Goal: Use online tool/utility: Utilize a website feature to perform a specific function

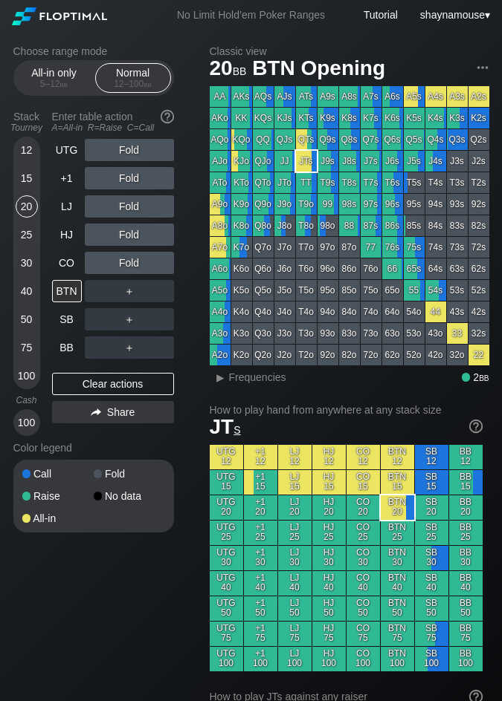
click at [31, 320] on div "50" at bounding box center [27, 319] width 22 height 22
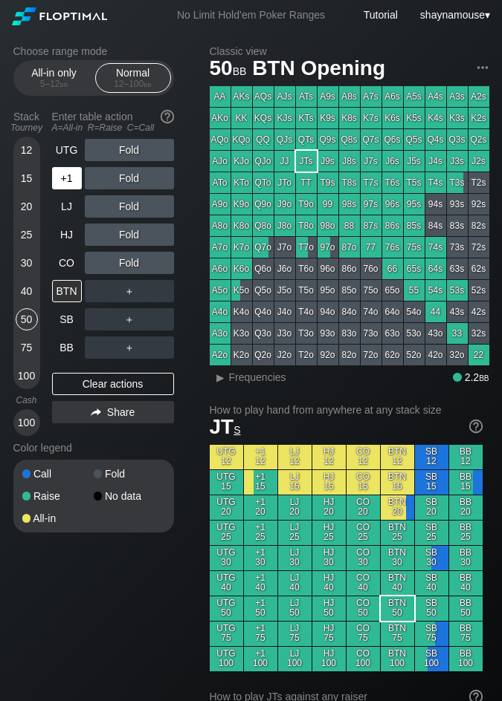
click at [59, 175] on div "+1" at bounding box center [67, 178] width 30 height 22
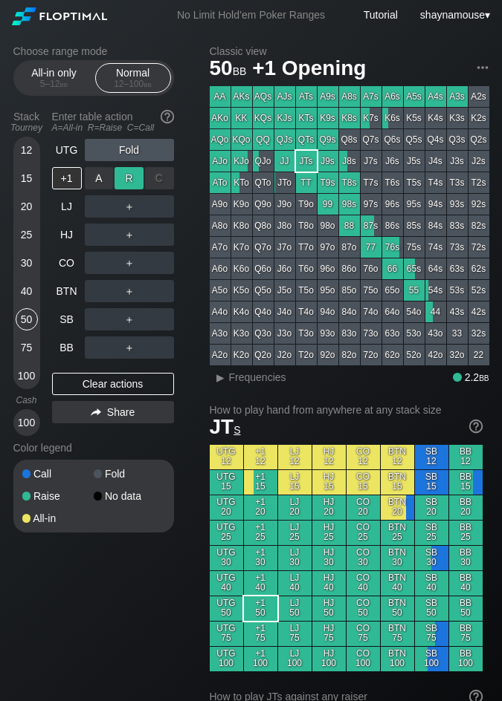
click at [118, 177] on div "R ✕" at bounding box center [128, 178] width 29 height 22
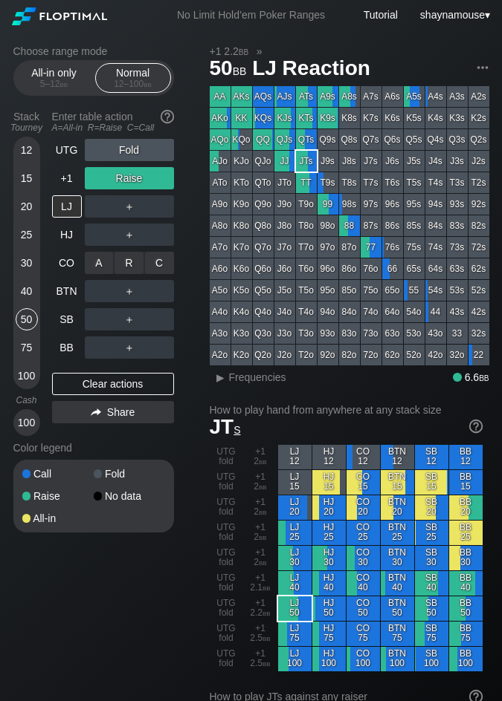
click at [154, 259] on div "C ✕" at bounding box center [159, 263] width 29 height 22
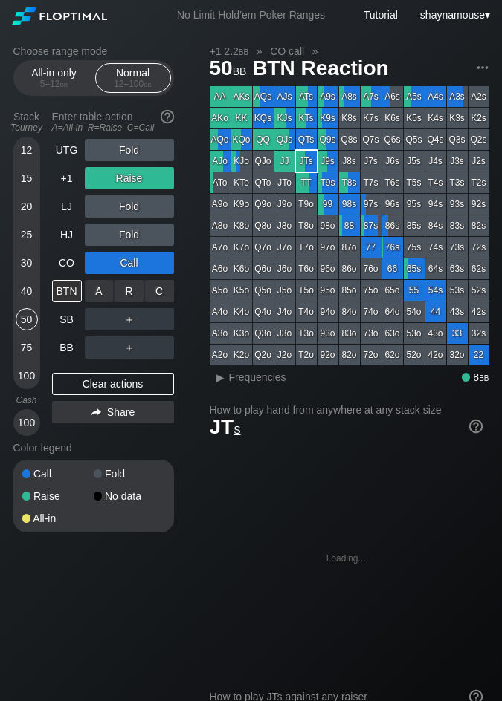
click at [157, 290] on div "C ✕" at bounding box center [159, 291] width 29 height 22
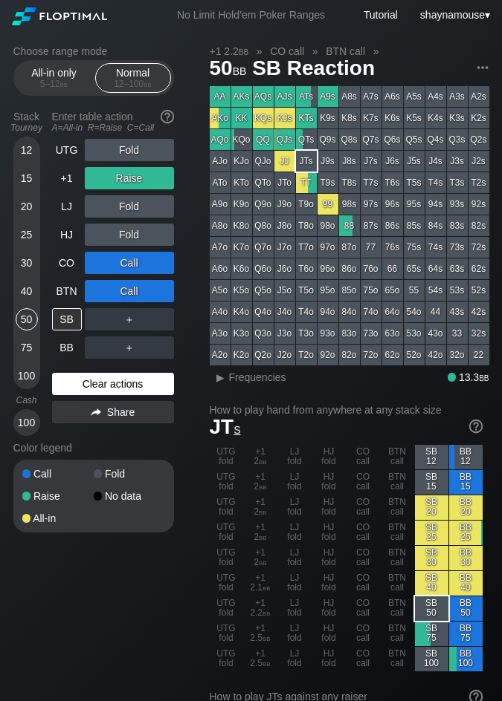
click at [110, 390] on div "Clear actions" at bounding box center [113, 384] width 122 height 22
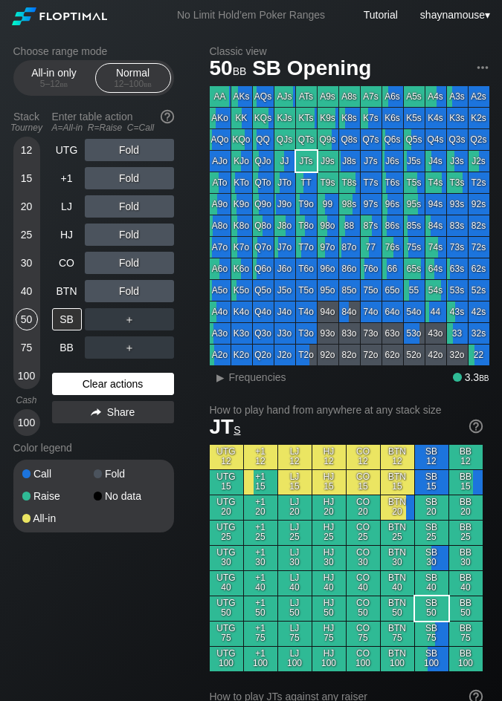
click at [110, 390] on div "Clear actions" at bounding box center [113, 384] width 122 height 22
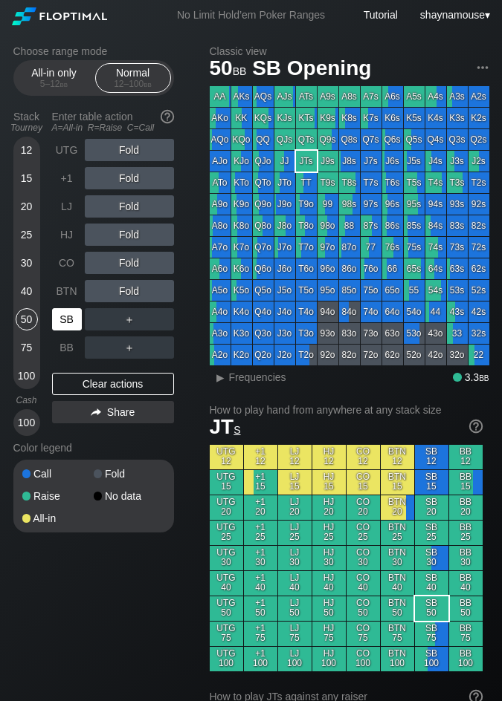
click at [65, 317] on div "SB" at bounding box center [67, 319] width 30 height 22
click at [254, 374] on span "Frequencies" at bounding box center [257, 378] width 57 height 12
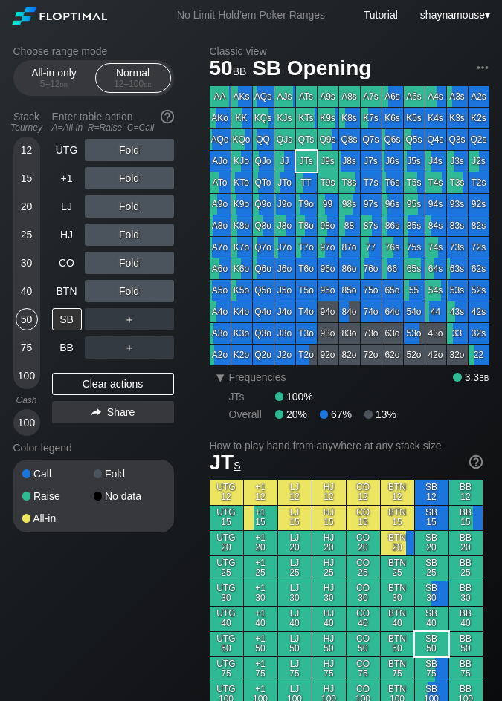
click at [26, 265] on div "30" at bounding box center [27, 263] width 22 height 22
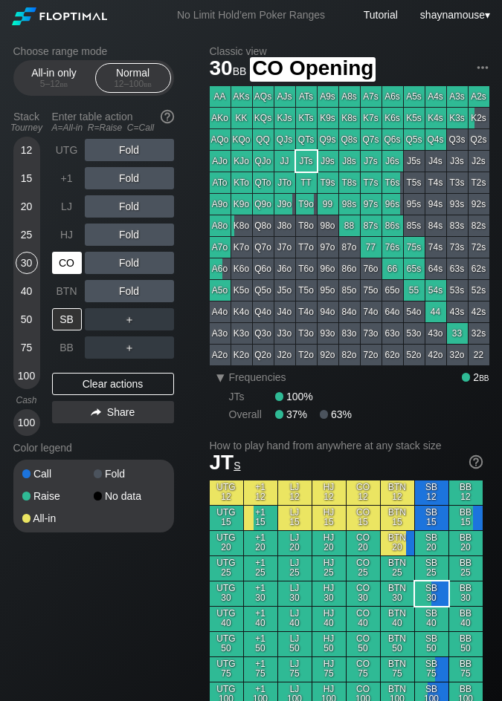
click at [61, 266] on div "CO" at bounding box center [67, 263] width 30 height 22
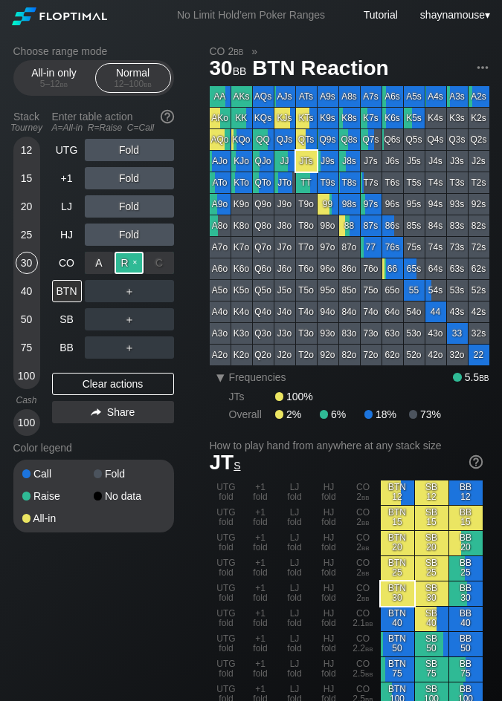
click at [131, 272] on div "R ✕" at bounding box center [128, 263] width 29 height 22
click at [129, 291] on div "R ✕" at bounding box center [128, 291] width 29 height 22
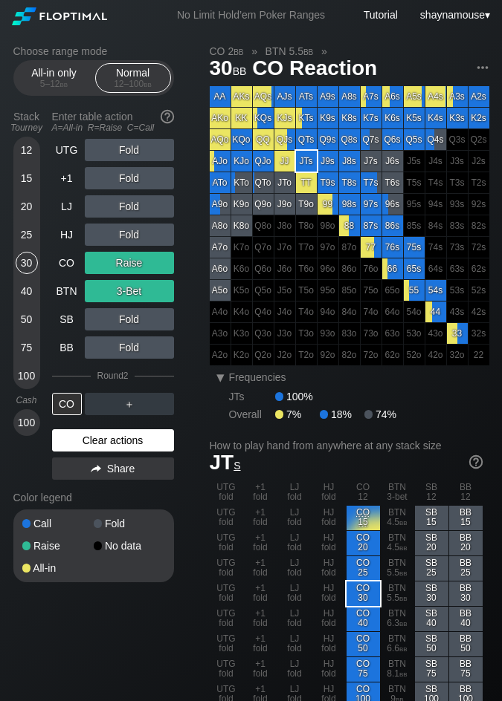
click at [129, 444] on div "Clear actions" at bounding box center [113, 440] width 122 height 22
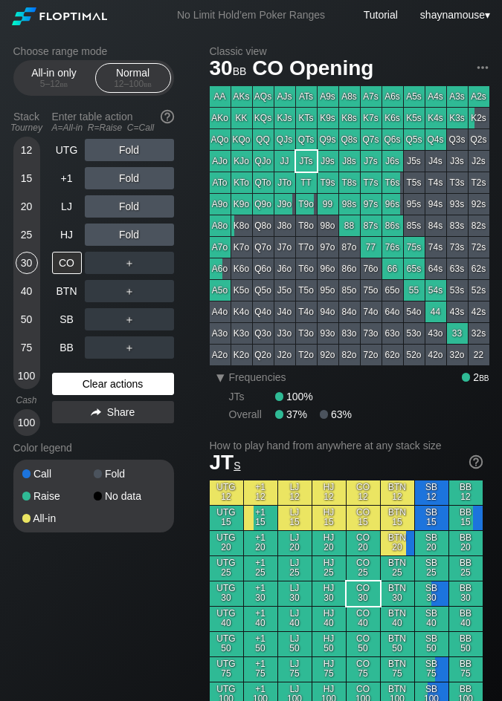
click at [129, 444] on div "Color legend" at bounding box center [93, 448] width 160 height 24
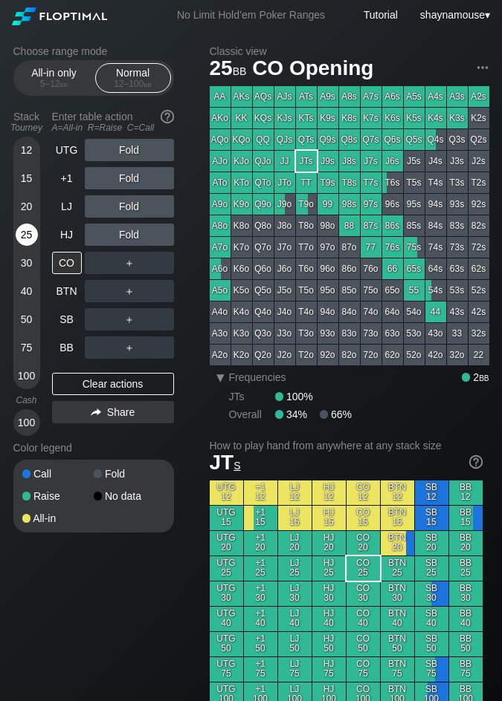
click at [27, 238] on div "25" at bounding box center [27, 235] width 22 height 22
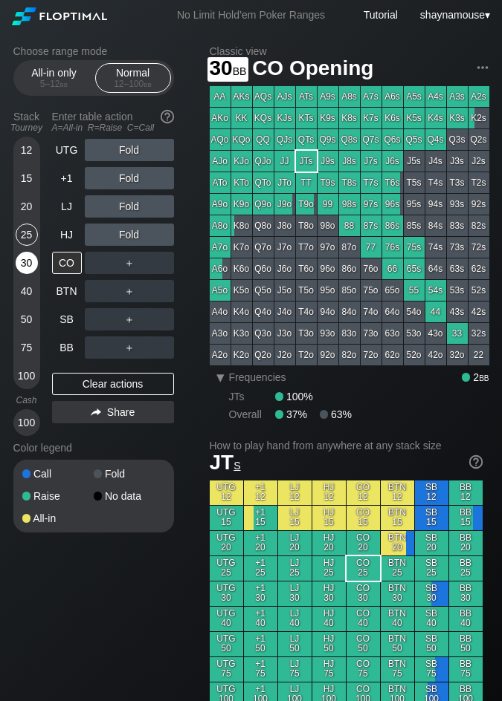
click at [27, 260] on div "30" at bounding box center [27, 263] width 22 height 22
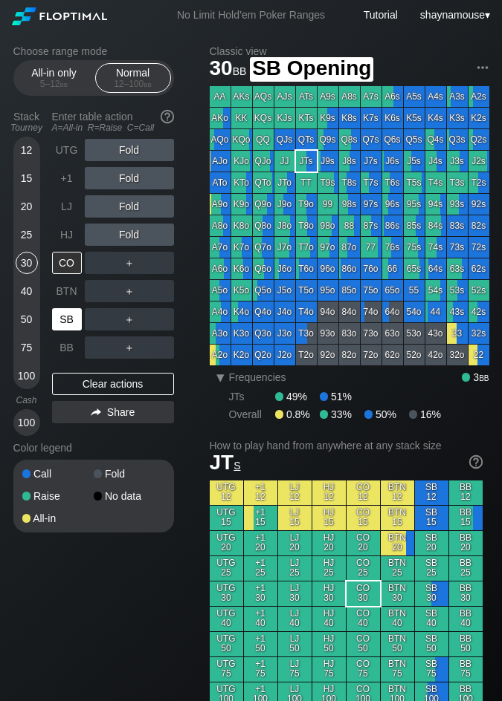
click at [68, 324] on div "SB" at bounding box center [67, 319] width 30 height 22
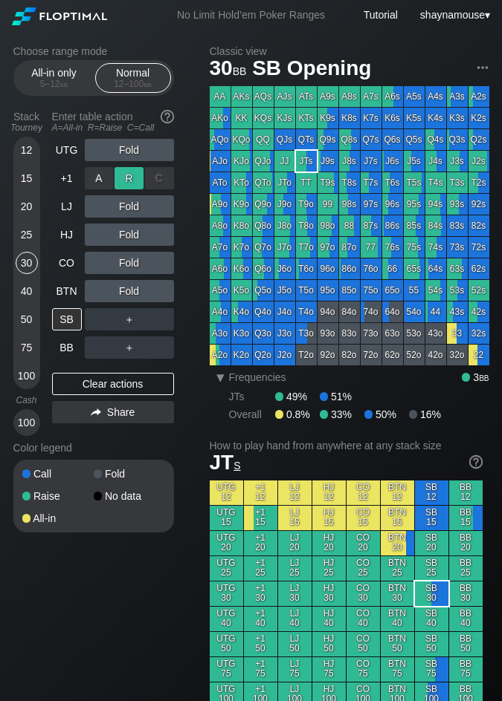
click at [124, 179] on div "R ✕" at bounding box center [128, 178] width 29 height 22
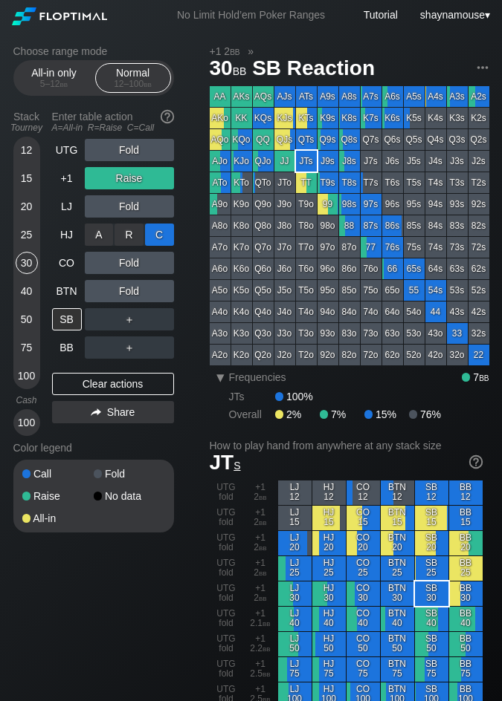
click at [157, 233] on div "C ✕" at bounding box center [159, 235] width 29 height 22
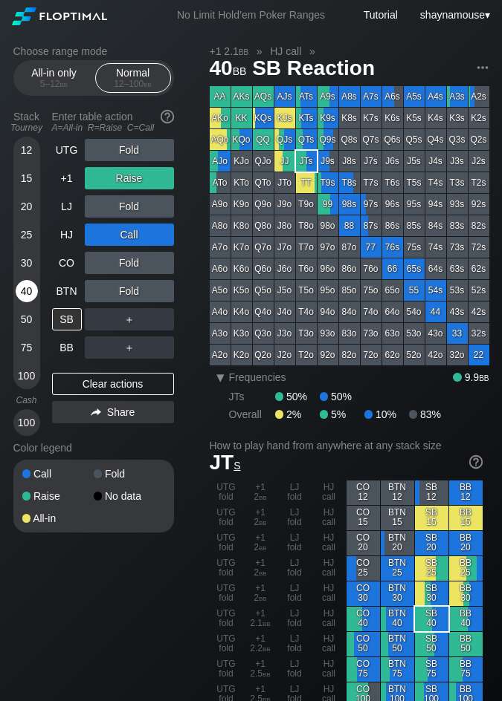
click at [25, 289] on div "40" at bounding box center [27, 291] width 22 height 22
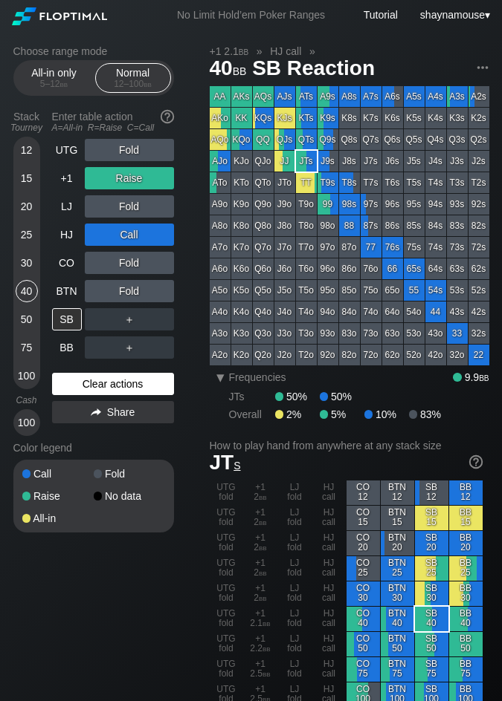
click at [126, 388] on div "Clear actions" at bounding box center [113, 384] width 122 height 22
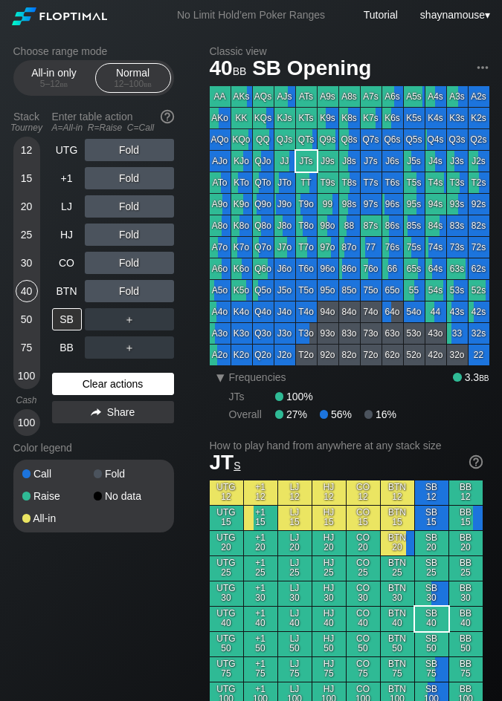
click at [126, 388] on div "Clear actions" at bounding box center [113, 384] width 122 height 22
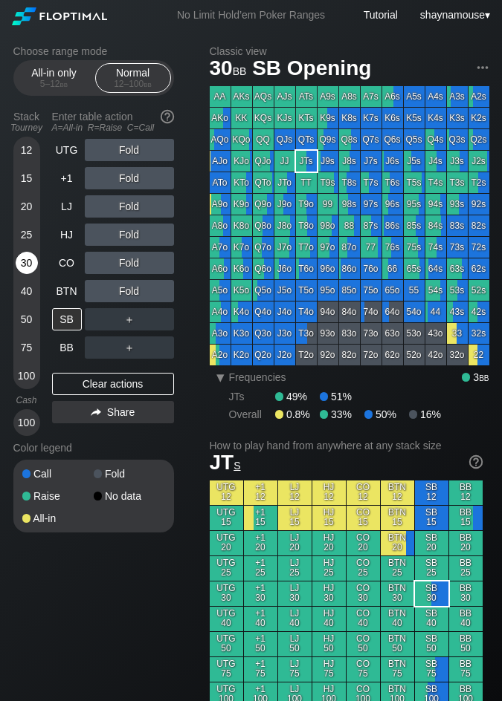
click at [25, 262] on div "30" at bounding box center [27, 263] width 22 height 22
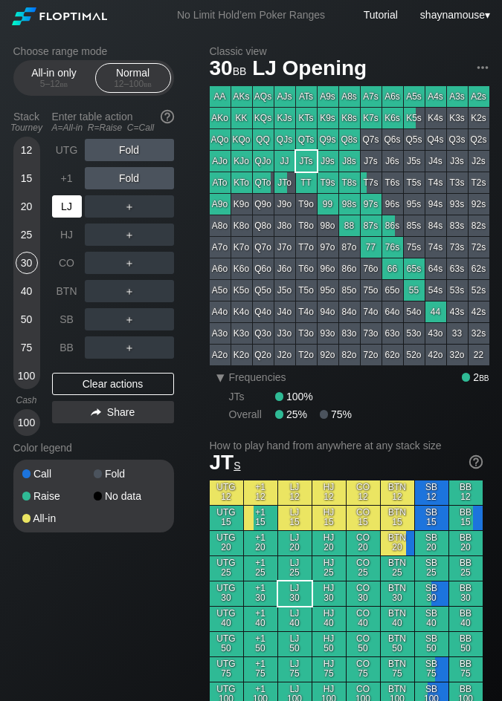
click at [69, 200] on div "LJ" at bounding box center [67, 206] width 30 height 22
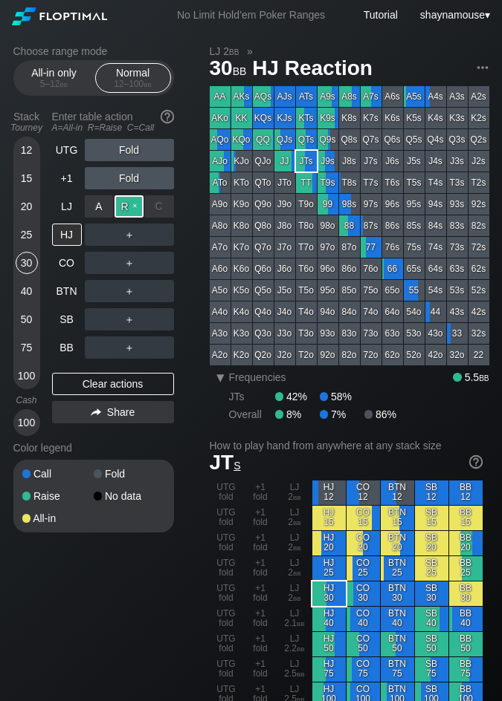
click at [135, 199] on div "R ✕" at bounding box center [128, 206] width 29 height 22
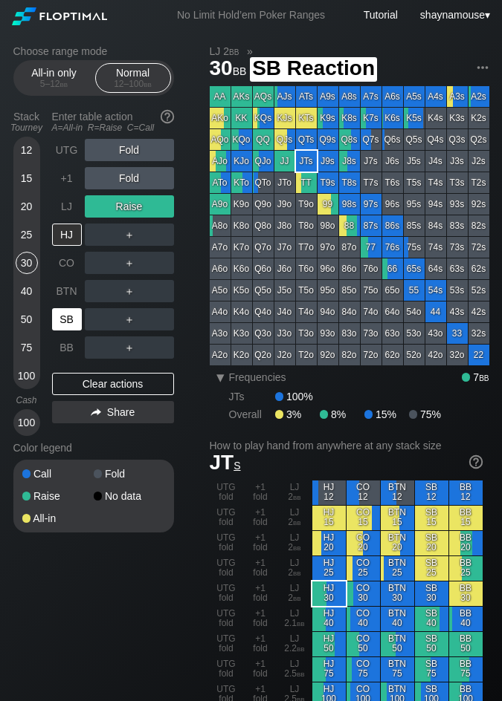
click at [64, 314] on div "SB" at bounding box center [67, 319] width 30 height 22
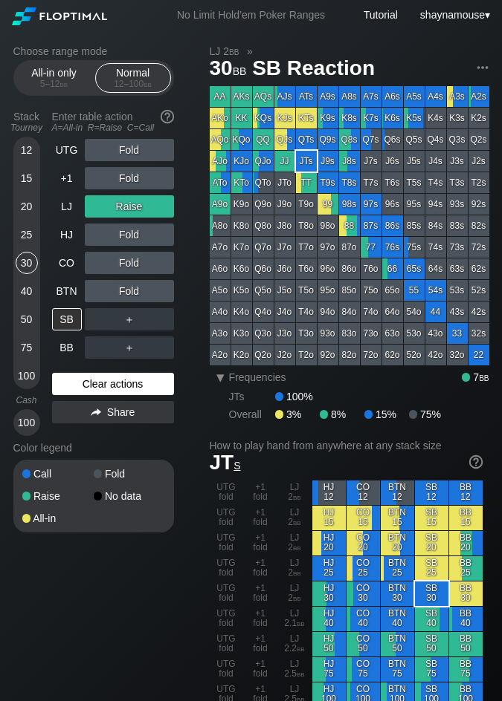
click at [108, 389] on div "Clear actions" at bounding box center [113, 384] width 122 height 22
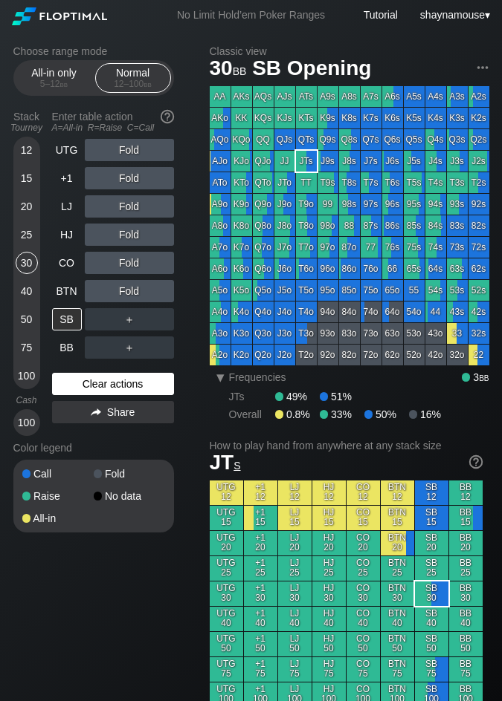
click at [108, 388] on div "Clear actions" at bounding box center [113, 384] width 122 height 22
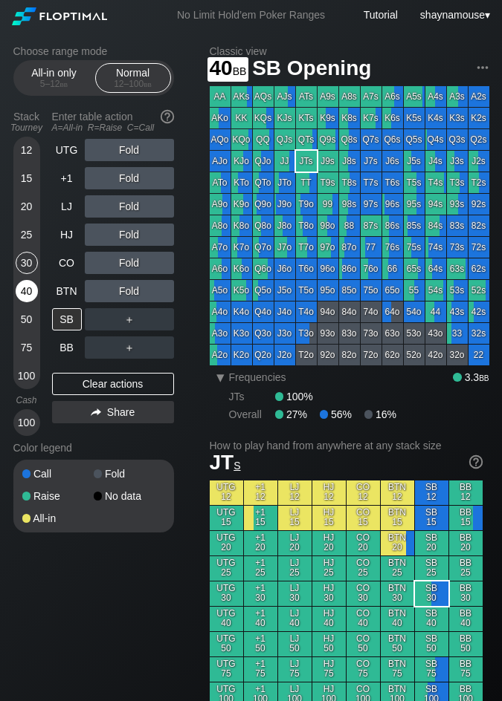
click at [22, 285] on div "40" at bounding box center [27, 291] width 22 height 22
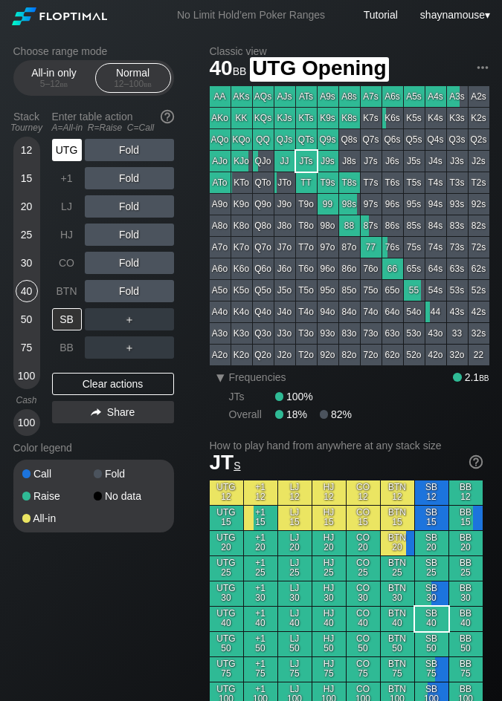
click at [64, 154] on div "UTG" at bounding box center [67, 150] width 30 height 22
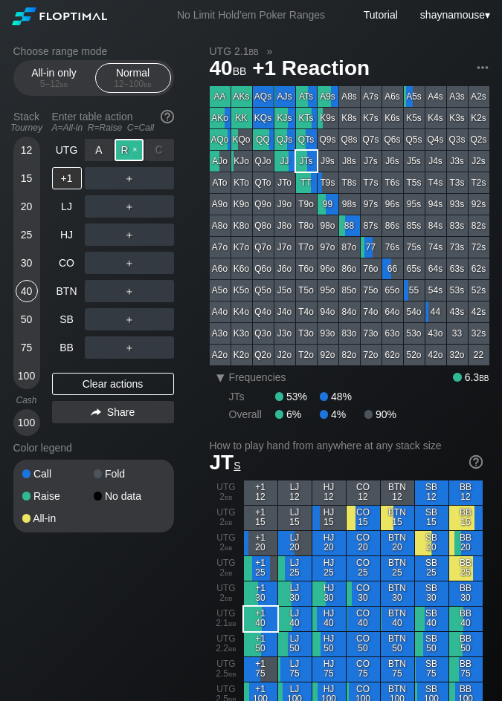
click at [137, 154] on div "R ✕" at bounding box center [128, 150] width 29 height 22
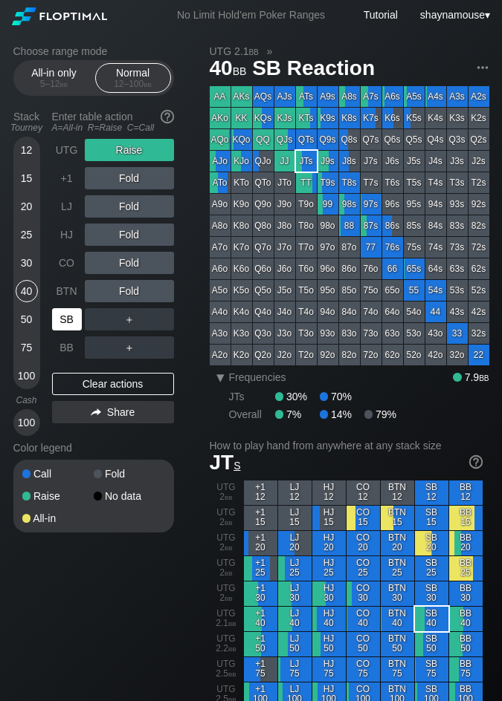
click at [66, 314] on div "SB" at bounding box center [67, 319] width 30 height 22
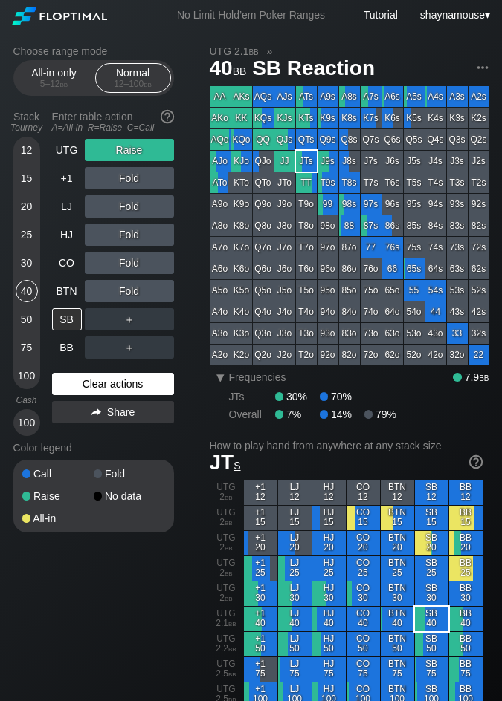
click at [91, 378] on div "Clear actions" at bounding box center [113, 384] width 122 height 22
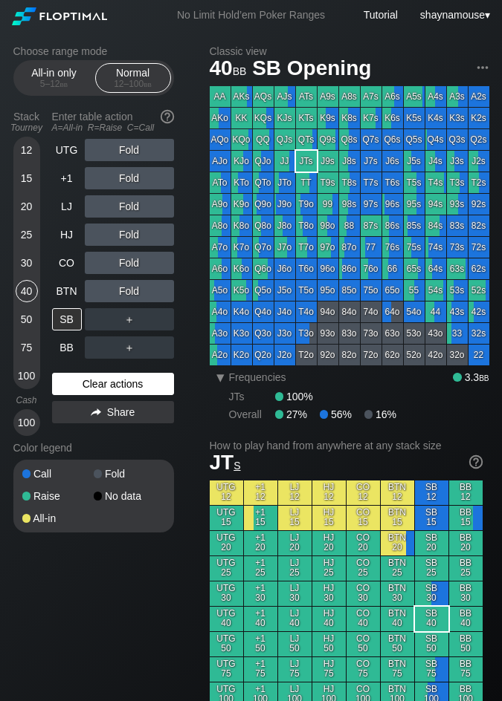
click at [91, 378] on div "Clear actions" at bounding box center [113, 384] width 122 height 22
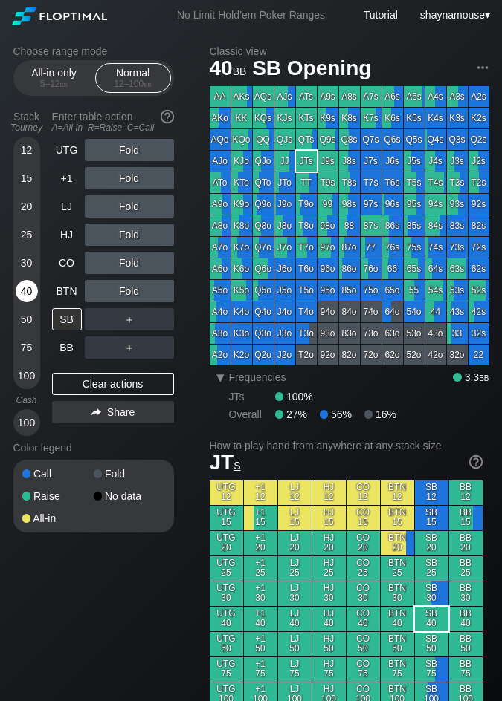
click at [29, 288] on div "40" at bounding box center [27, 291] width 22 height 22
click at [53, 257] on div "CO" at bounding box center [67, 263] width 30 height 22
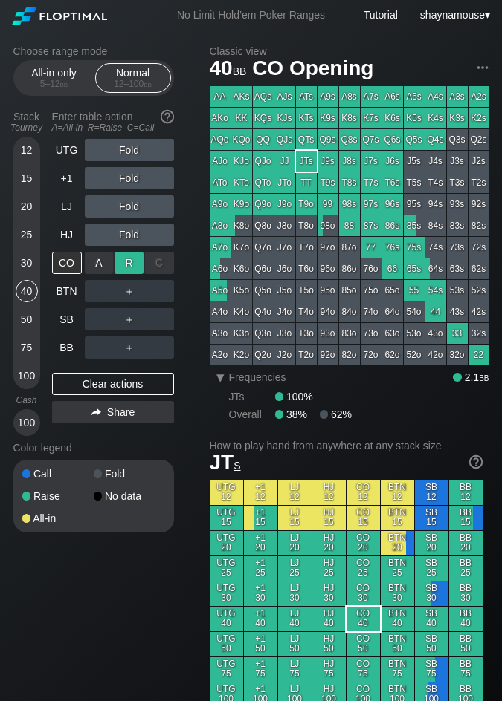
click at [127, 265] on div "R ✕" at bounding box center [128, 263] width 29 height 22
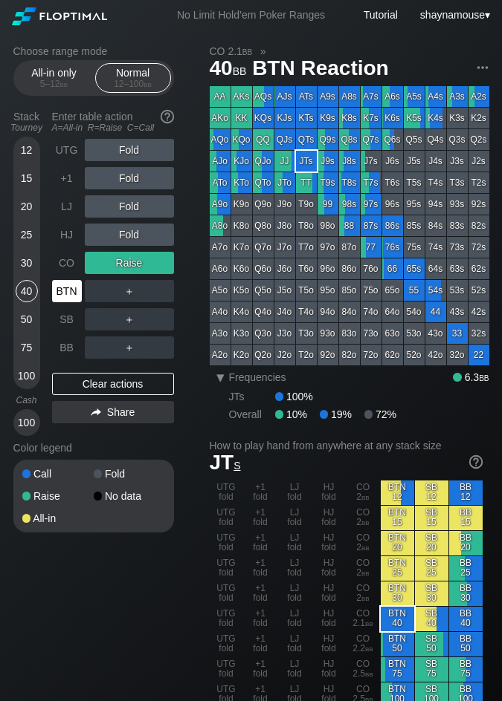
click at [56, 289] on div "BTN" at bounding box center [67, 291] width 30 height 22
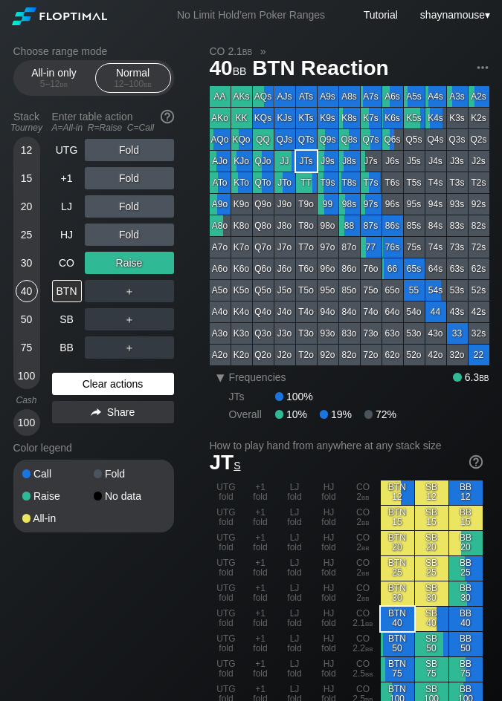
click at [94, 378] on div "Clear actions" at bounding box center [113, 384] width 122 height 22
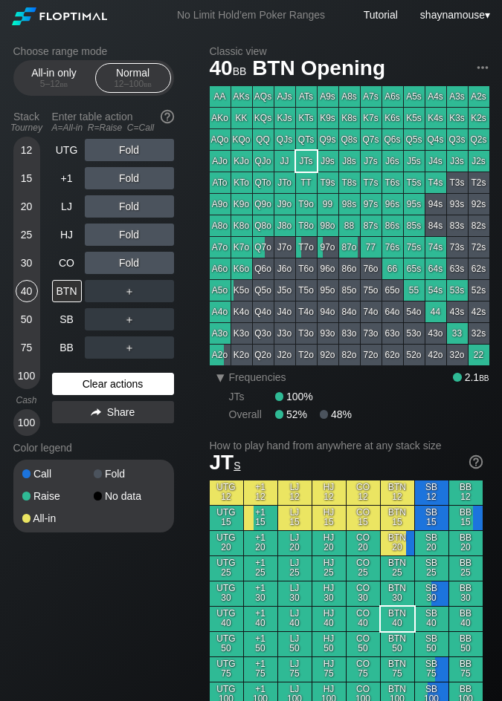
click at [94, 378] on div "Clear actions" at bounding box center [113, 384] width 122 height 22
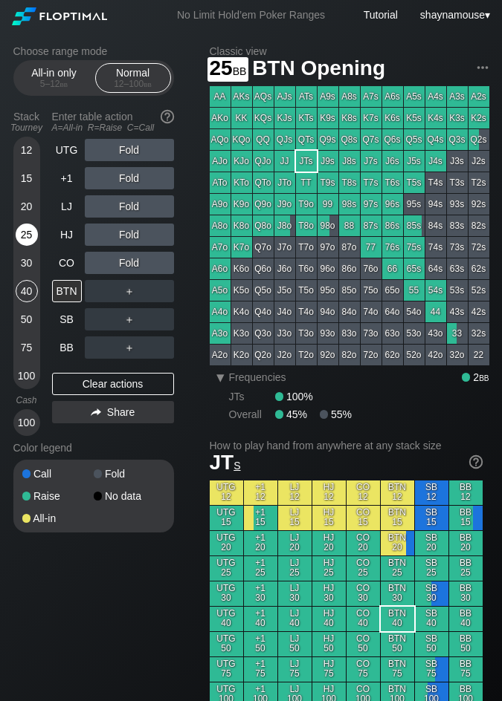
click at [19, 239] on div "25" at bounding box center [27, 235] width 22 height 22
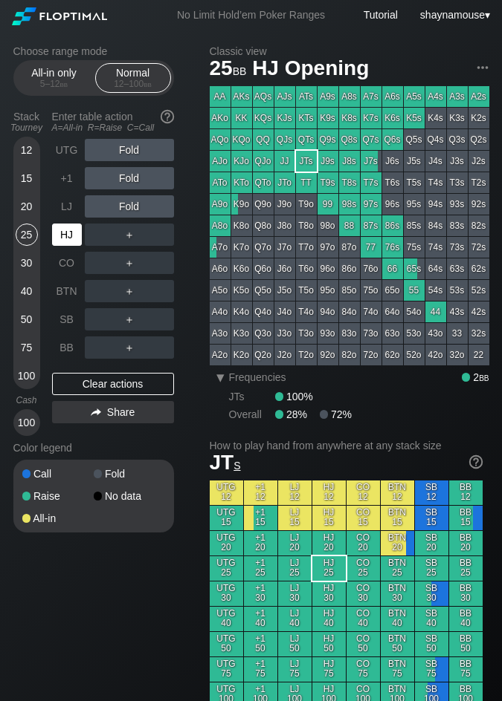
click at [61, 239] on div "HJ" at bounding box center [67, 235] width 30 height 22
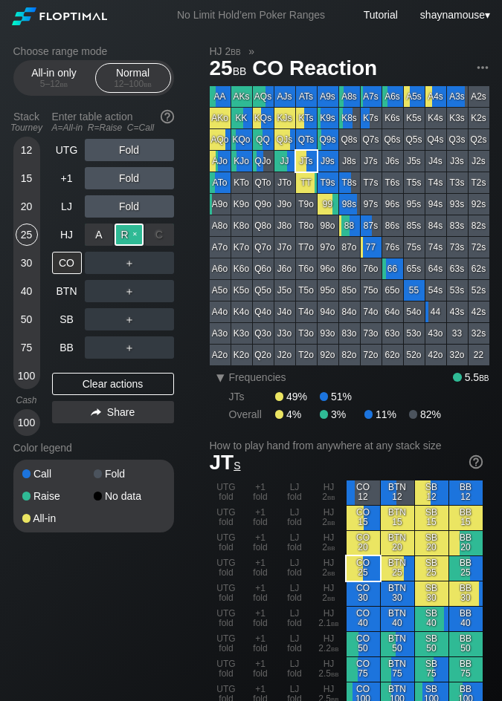
click at [126, 233] on div "R ✕" at bounding box center [128, 235] width 29 height 22
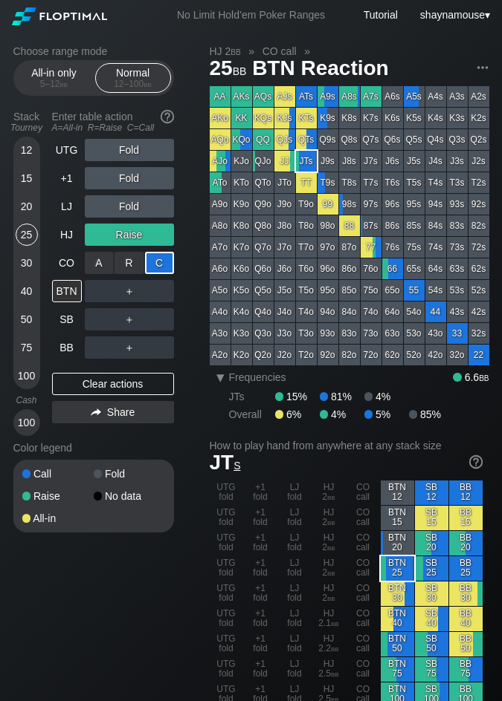
click at [155, 270] on div "C ✕" at bounding box center [159, 263] width 29 height 22
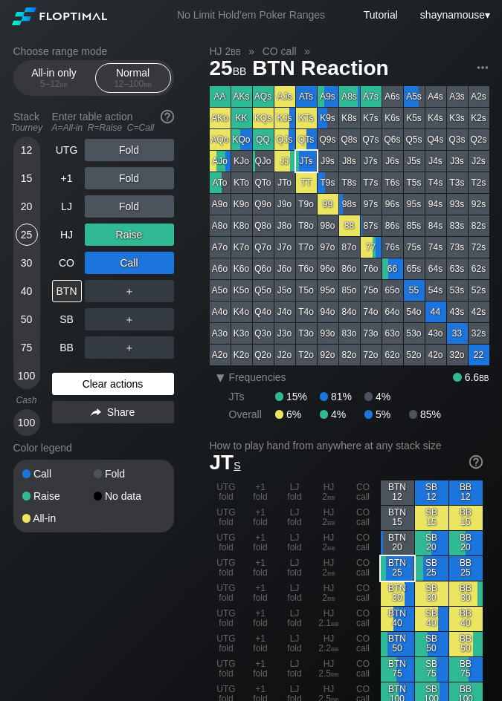
click at [135, 374] on div "Clear actions" at bounding box center [113, 384] width 122 height 22
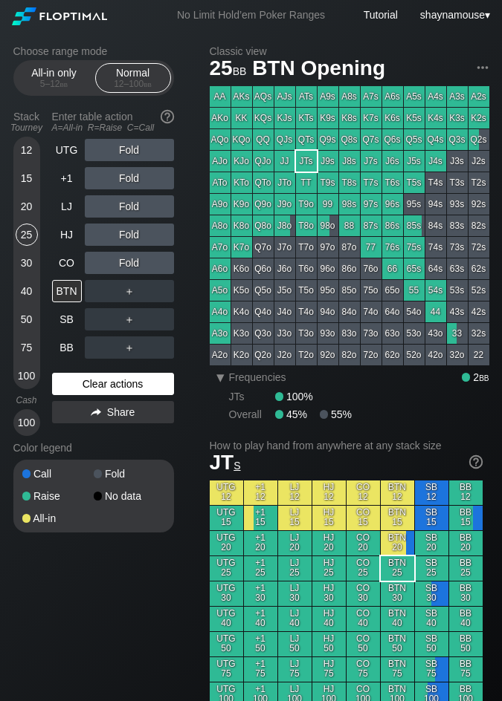
click at [135, 374] on div "Clear actions" at bounding box center [113, 384] width 122 height 22
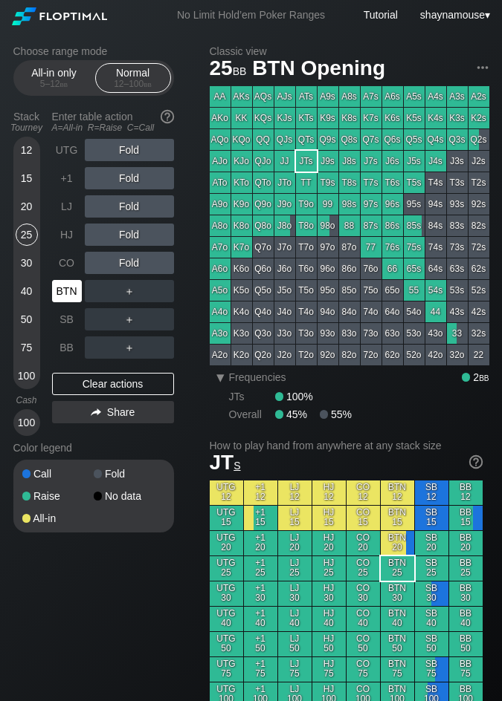
click at [65, 287] on div "BTN" at bounding box center [67, 291] width 30 height 22
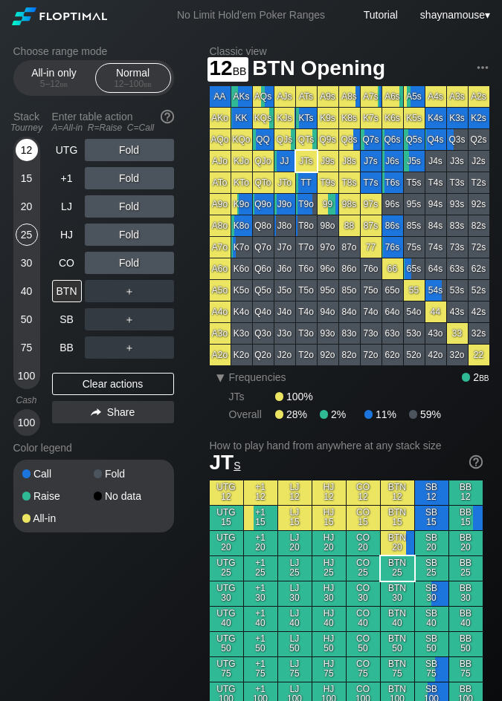
click at [21, 160] on div "12" at bounding box center [27, 153] width 22 height 28
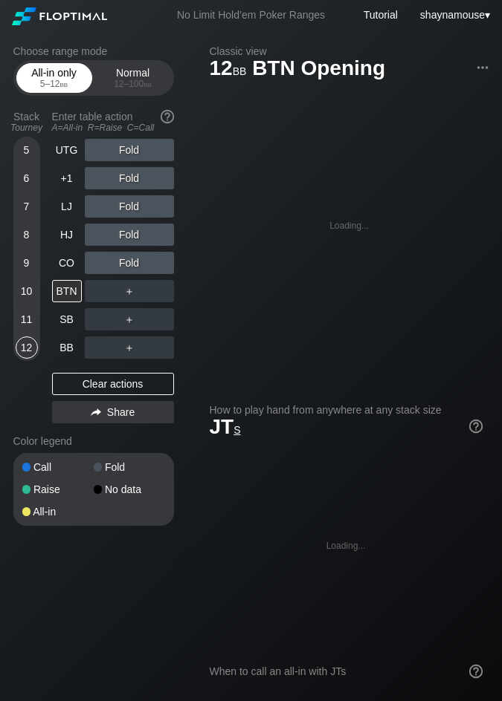
click at [63, 69] on div "All-in only 5 – 12 bb" at bounding box center [54, 78] width 68 height 28
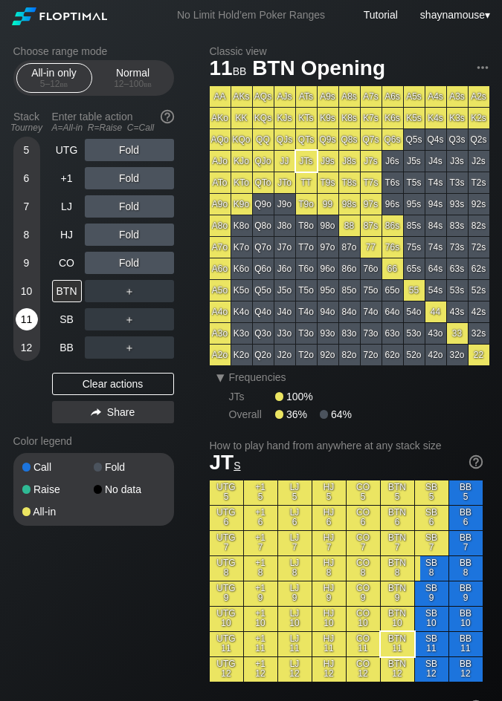
click at [30, 324] on div "11" at bounding box center [27, 319] width 22 height 22
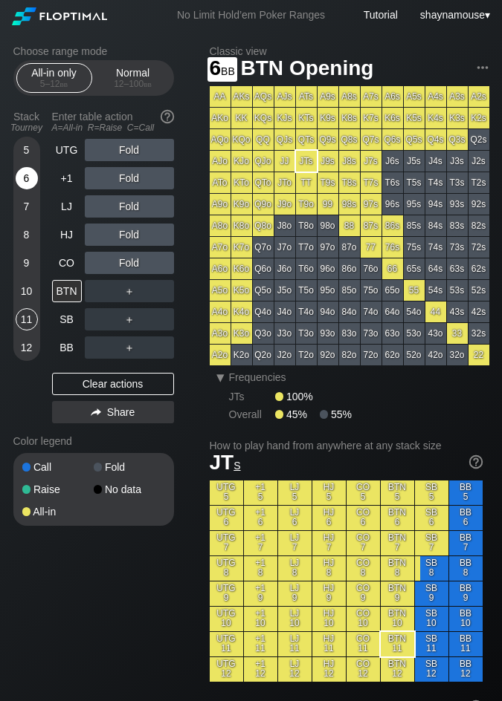
click at [30, 186] on div "6" at bounding box center [27, 178] width 22 height 22
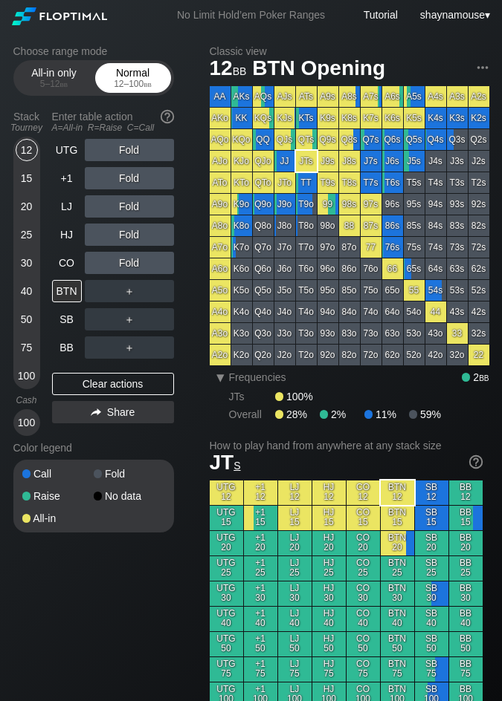
click at [137, 85] on div "12 – 100 bb" at bounding box center [133, 84] width 62 height 10
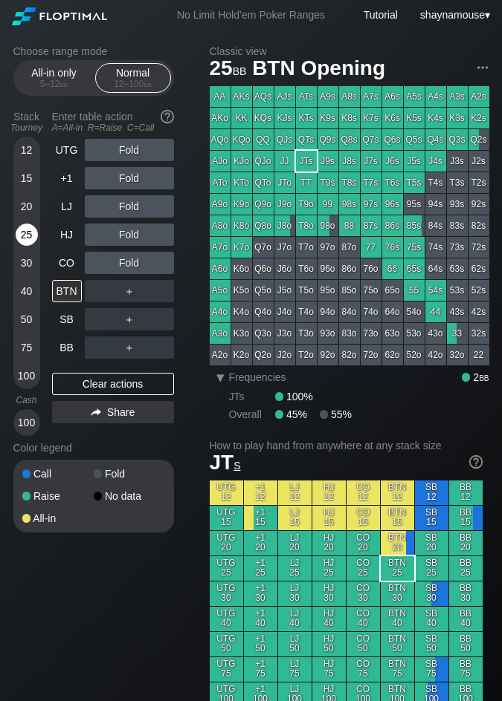
click at [22, 236] on div "25" at bounding box center [27, 235] width 22 height 22
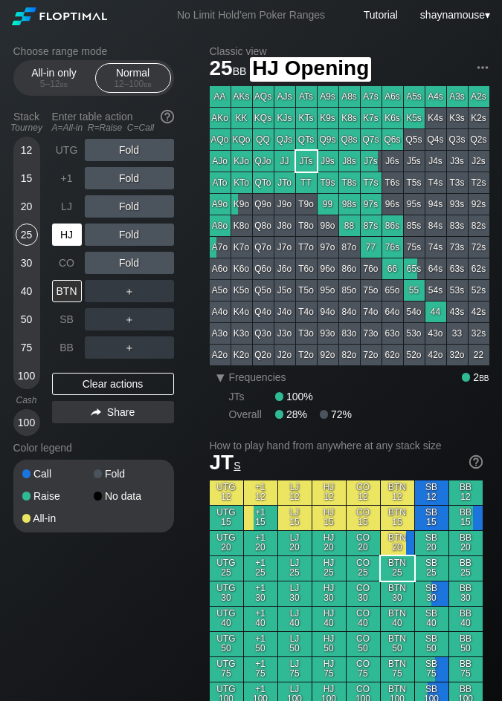
click at [64, 230] on div "HJ" at bounding box center [67, 235] width 30 height 22
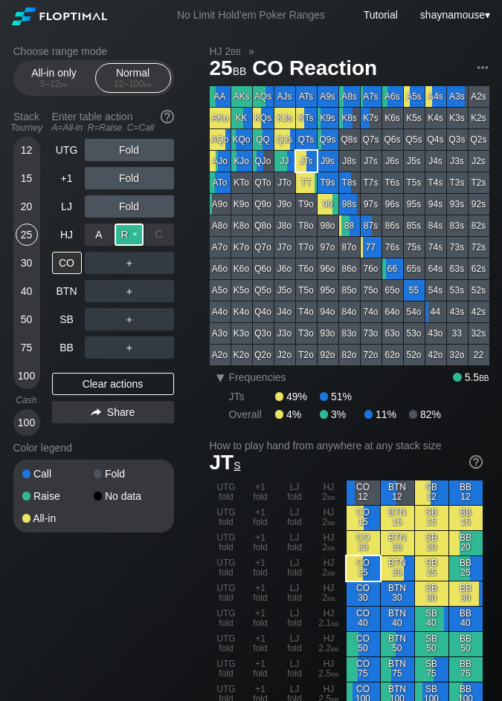
click at [121, 232] on div "R ✕" at bounding box center [128, 235] width 29 height 22
drag, startPoint x: 84, startPoint y: 260, endPoint x: 83, endPoint y: 275, distance: 14.9
click at [95, 260] on div "A ✕" at bounding box center [99, 263] width 29 height 22
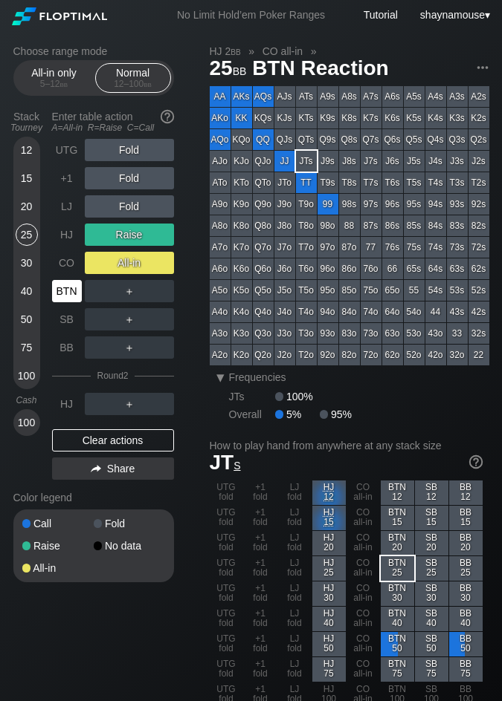
click at [74, 285] on div "BTN" at bounding box center [67, 291] width 30 height 22
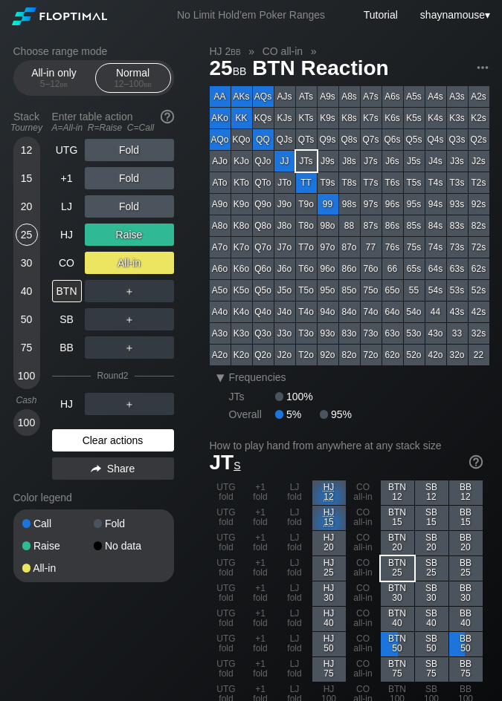
click at [129, 433] on div "Clear actions" at bounding box center [113, 440] width 122 height 22
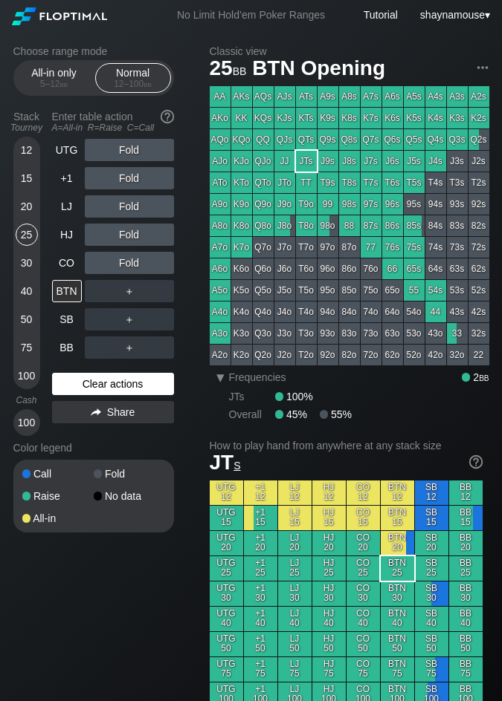
click at [129, 433] on div "UTG Fold +1 Fold LJ Fold HJ Fold CO Fold BTN ＋ SB ＋ BB ＋ Clear actions Share" at bounding box center [113, 287] width 122 height 297
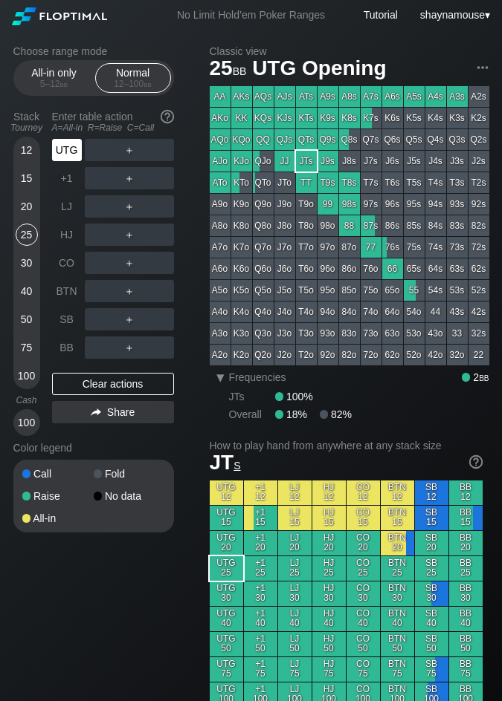
click at [71, 146] on div "UTG" at bounding box center [67, 150] width 30 height 22
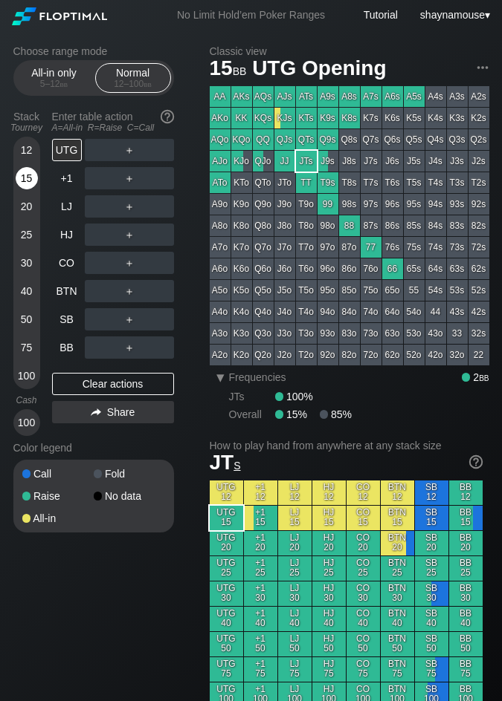
click at [24, 175] on div "15" at bounding box center [27, 178] width 22 height 22
click at [123, 147] on div "R ✕" at bounding box center [128, 150] width 29 height 22
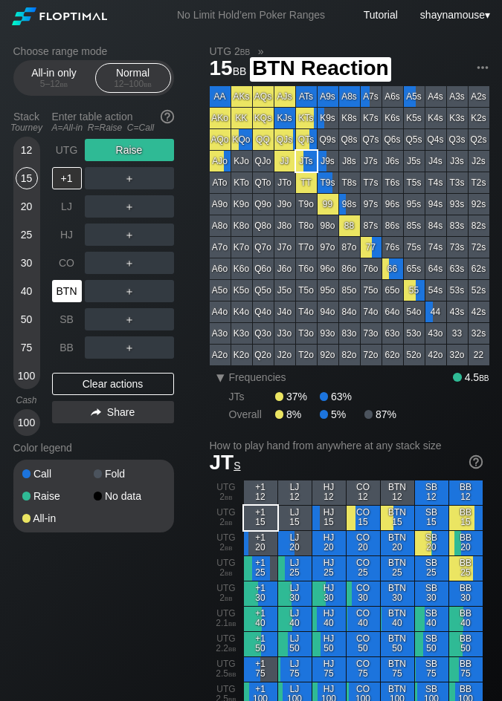
click at [66, 299] on div "BTN" at bounding box center [67, 291] width 30 height 22
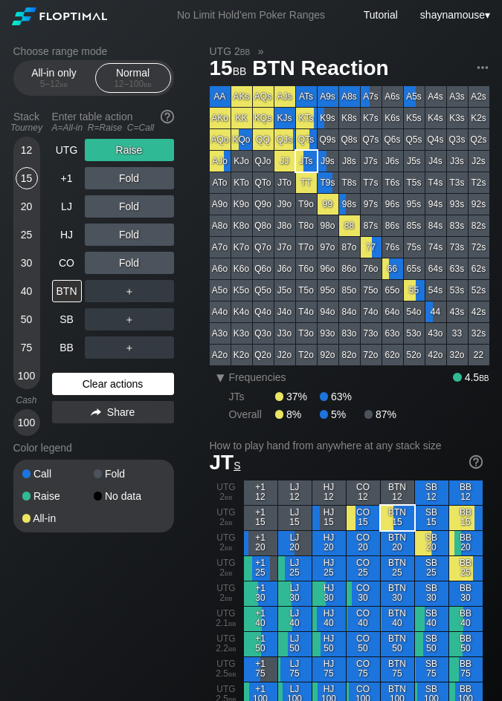
click at [97, 377] on div "Clear actions" at bounding box center [113, 384] width 122 height 22
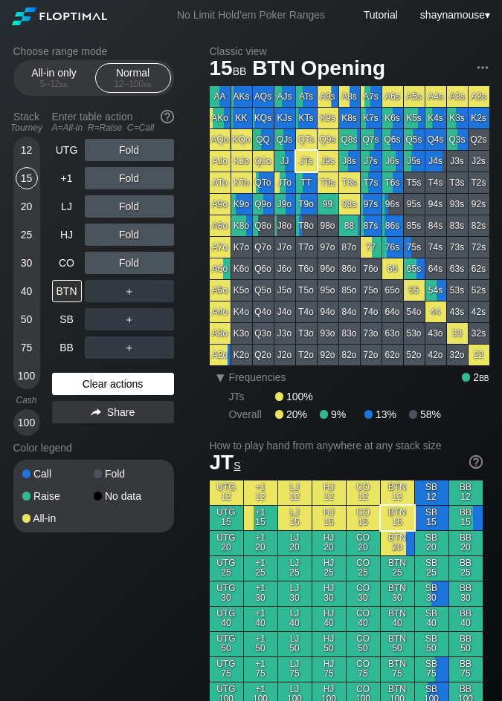
click at [97, 377] on div "Clear actions" at bounding box center [113, 384] width 122 height 22
click at [132, 152] on div "Fold" at bounding box center [129, 150] width 89 height 22
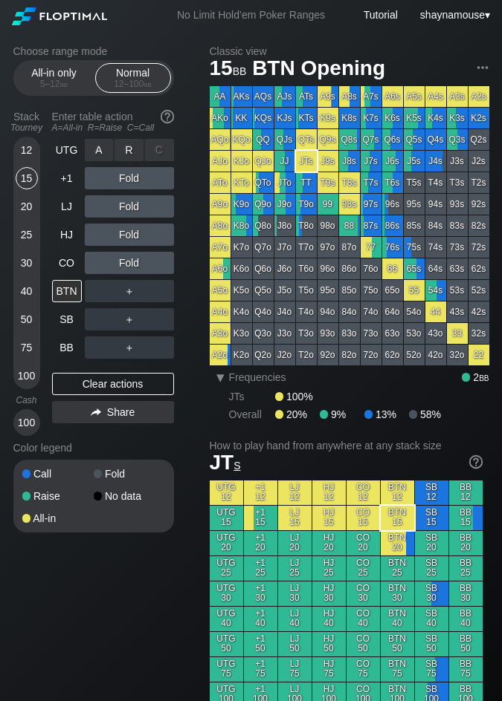
click at [132, 152] on div "R ✕" at bounding box center [128, 150] width 29 height 22
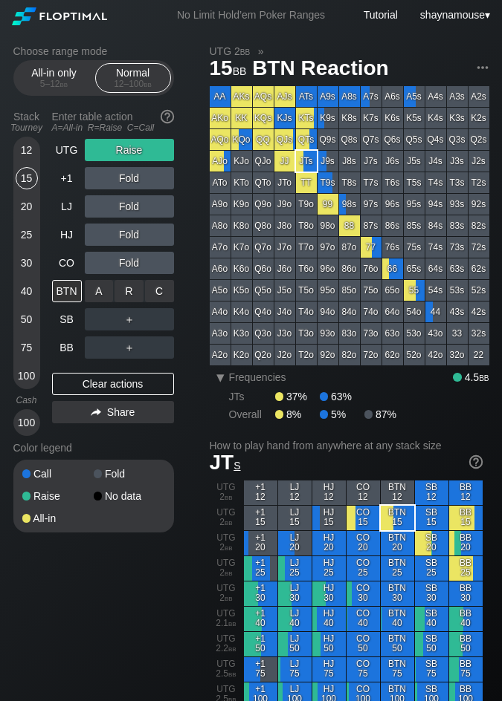
click at [126, 287] on div "R ✕" at bounding box center [128, 291] width 29 height 22
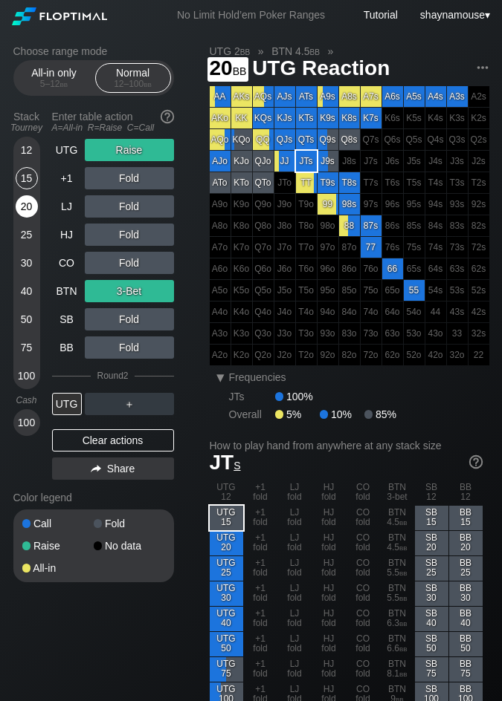
click at [30, 201] on div "20" at bounding box center [27, 206] width 22 height 22
click at [138, 435] on div "Clear actions" at bounding box center [113, 440] width 122 height 22
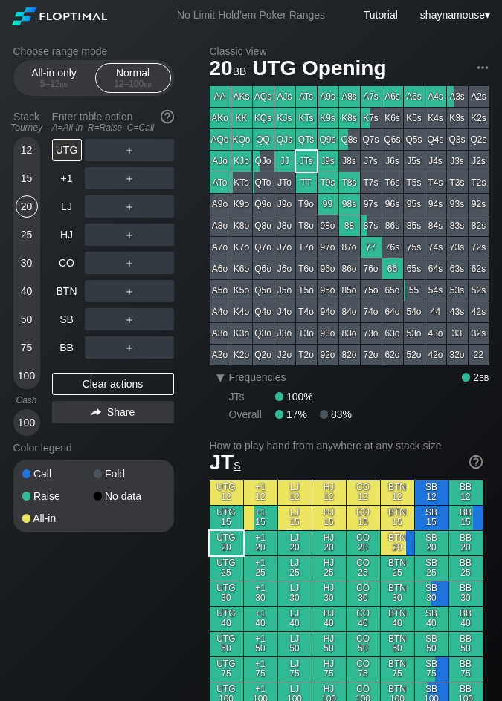
click at [135, 439] on div "Color legend" at bounding box center [93, 448] width 160 height 24
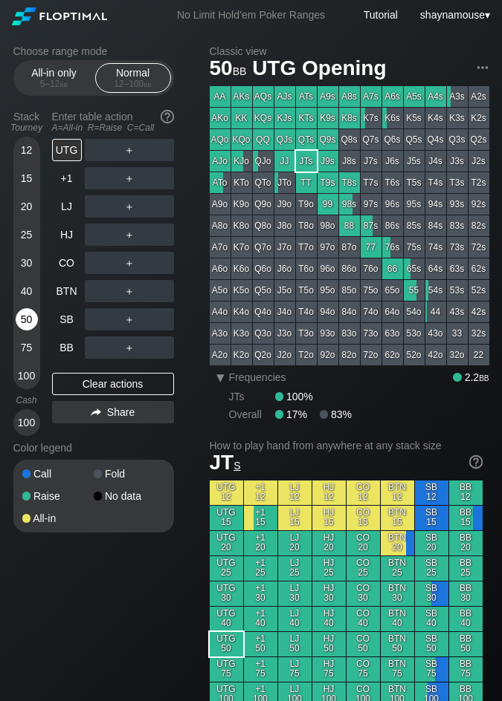
click at [20, 325] on div "50" at bounding box center [27, 319] width 22 height 22
click at [134, 155] on div "R ✕" at bounding box center [128, 150] width 29 height 22
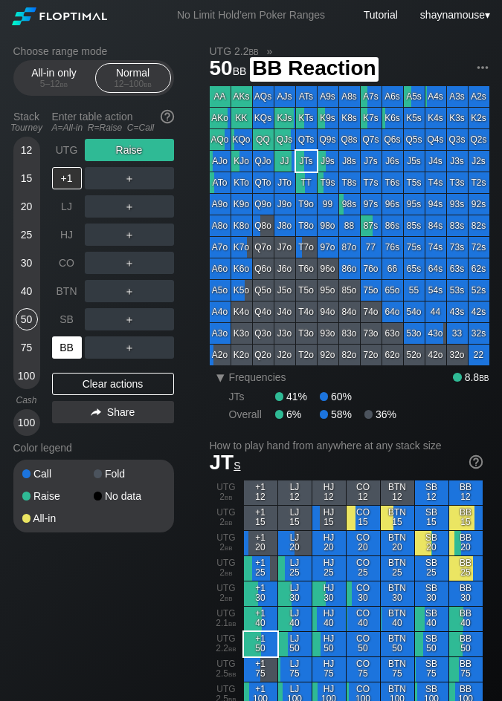
click at [64, 337] on div "BB" at bounding box center [67, 348] width 30 height 22
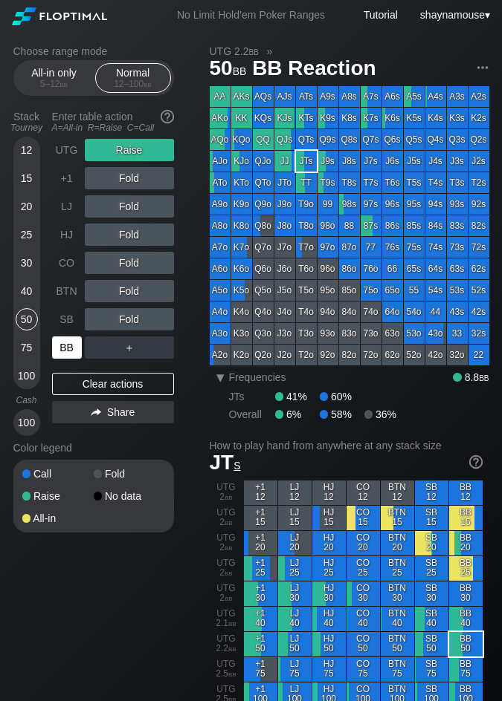
click at [64, 337] on div "BB" at bounding box center [67, 348] width 30 height 22
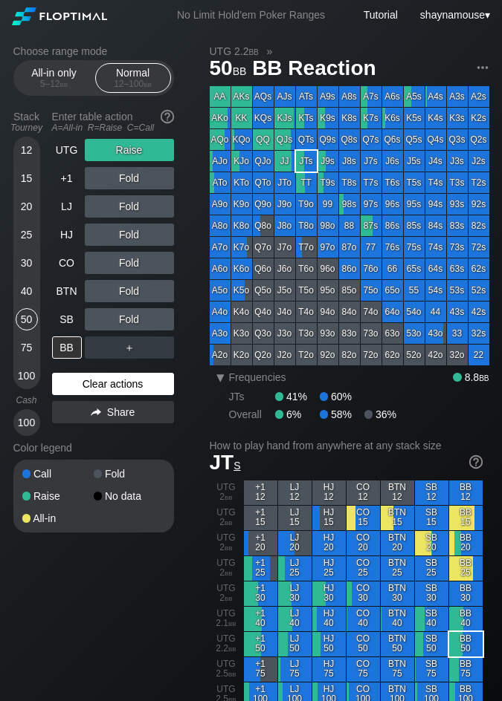
click at [108, 390] on div "Clear actions" at bounding box center [113, 384] width 122 height 22
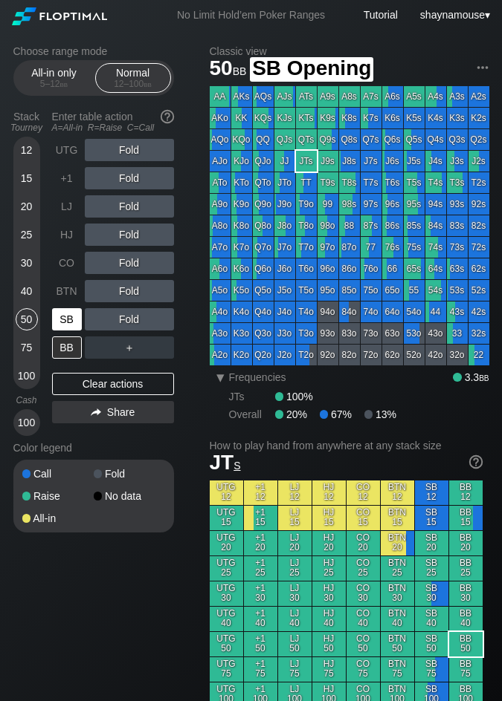
click at [69, 323] on div "SB" at bounding box center [67, 319] width 30 height 22
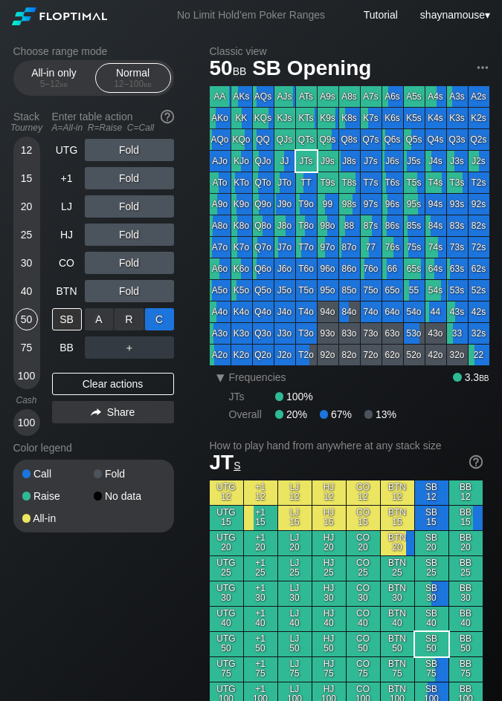
click at [165, 322] on div "C ✕" at bounding box center [159, 319] width 29 height 22
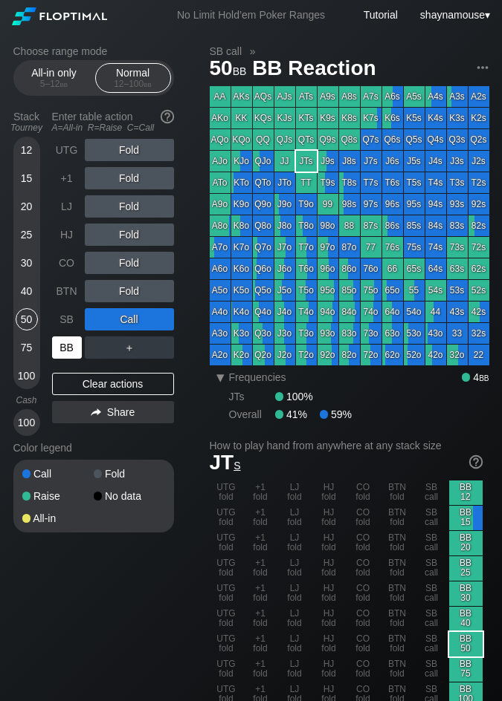
click at [65, 350] on div "BB" at bounding box center [67, 348] width 30 height 22
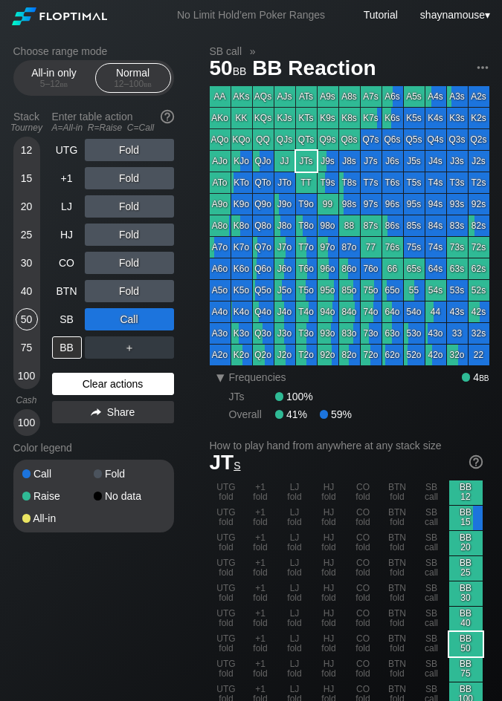
click at [94, 387] on div "Clear actions" at bounding box center [113, 384] width 122 height 22
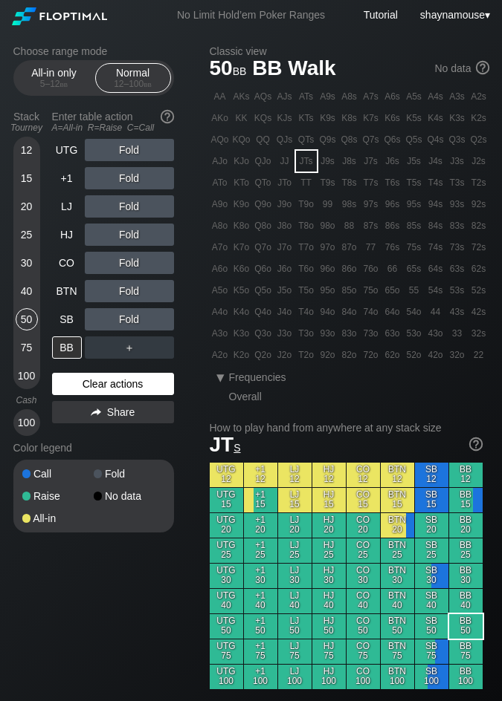
click at [94, 387] on div "Clear actions" at bounding box center [113, 384] width 122 height 22
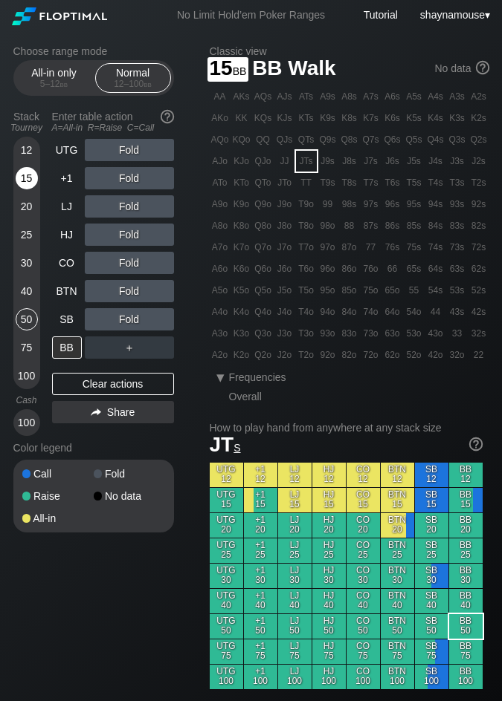
click at [19, 181] on div "15" at bounding box center [27, 178] width 22 height 22
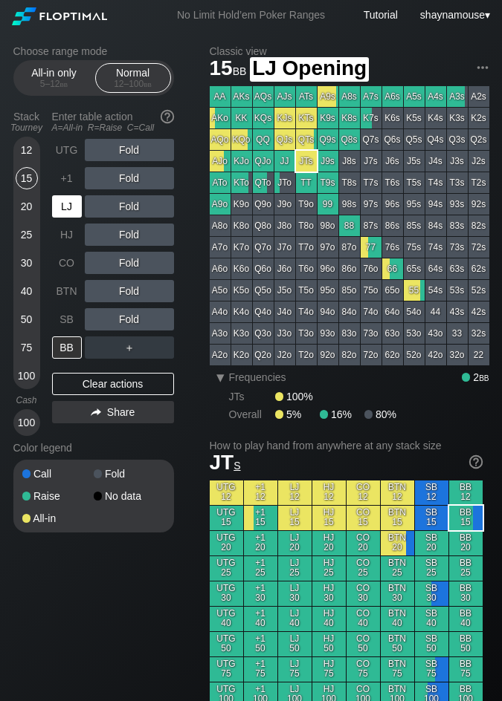
click at [69, 204] on div "LJ" at bounding box center [67, 206] width 30 height 22
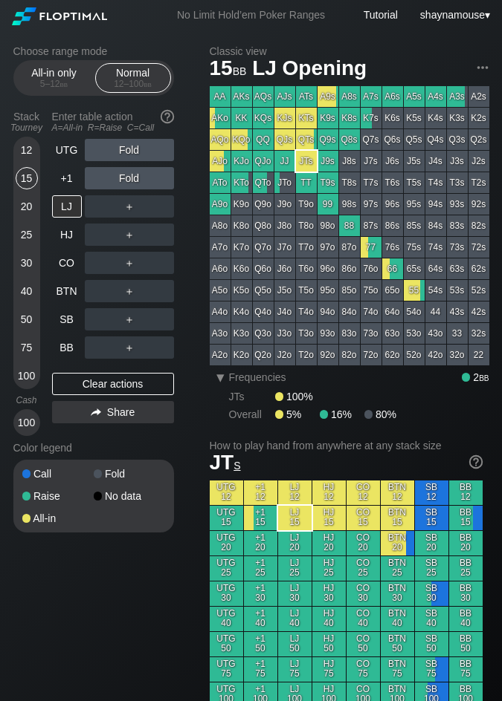
click at [28, 317] on div "50" at bounding box center [27, 319] width 22 height 22
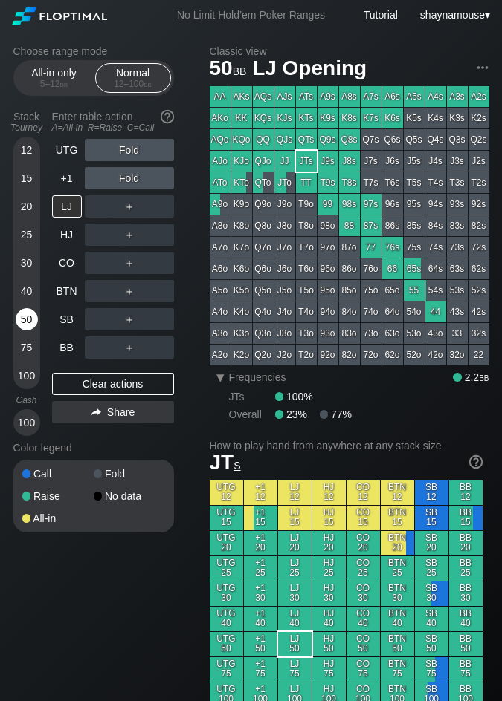
click at [26, 316] on div "50" at bounding box center [27, 319] width 22 height 22
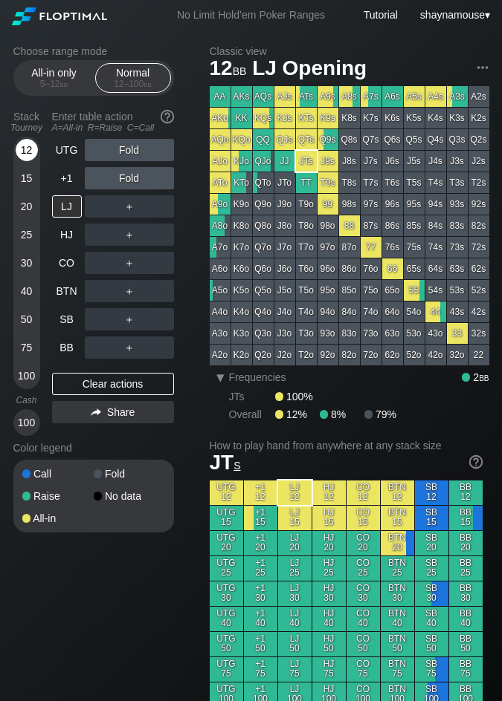
click at [22, 149] on div "12" at bounding box center [27, 150] width 22 height 22
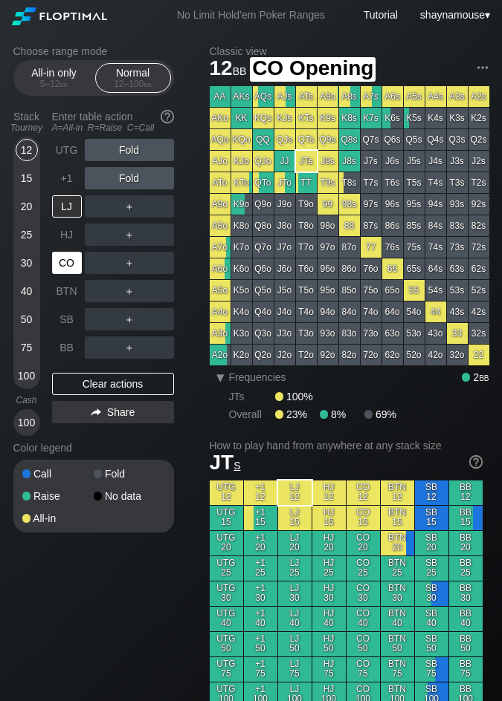
click at [65, 258] on div "CO" at bounding box center [67, 263] width 30 height 22
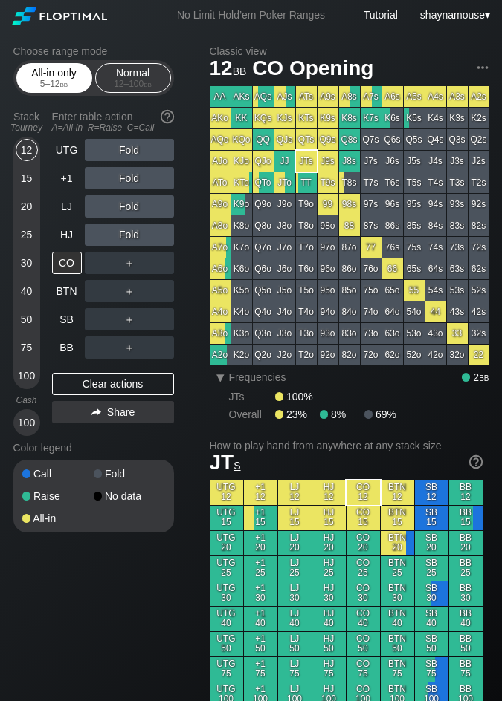
click at [36, 80] on div "5 – 12 bb" at bounding box center [54, 84] width 62 height 10
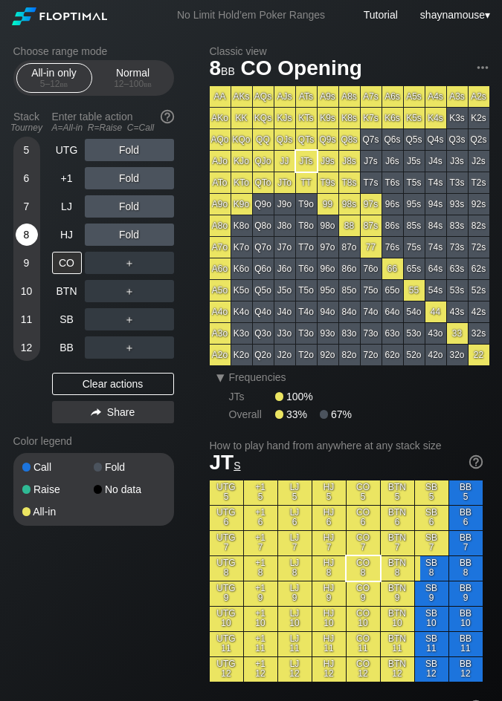
click at [21, 244] on div "8" at bounding box center [27, 235] width 22 height 22
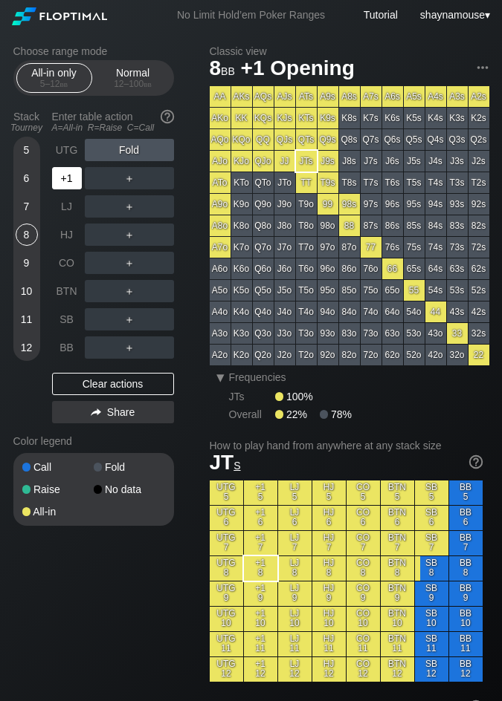
click at [62, 181] on div "+1" at bounding box center [67, 178] width 30 height 22
click at [94, 184] on div "A ✕" at bounding box center [99, 178] width 29 height 22
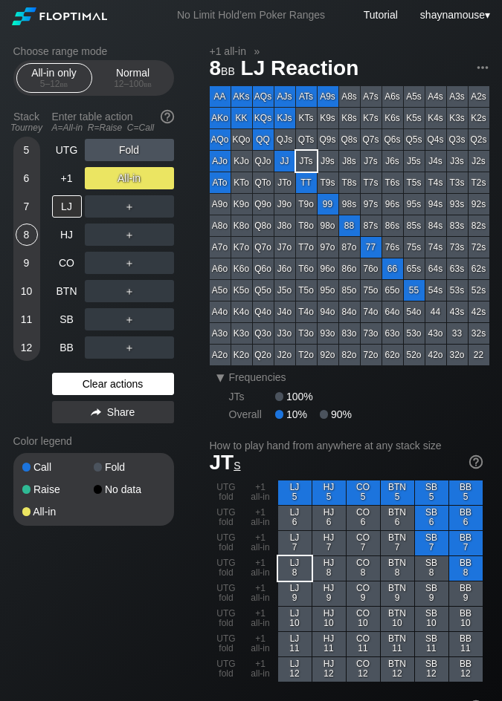
click at [84, 377] on div "Clear actions" at bounding box center [113, 384] width 122 height 22
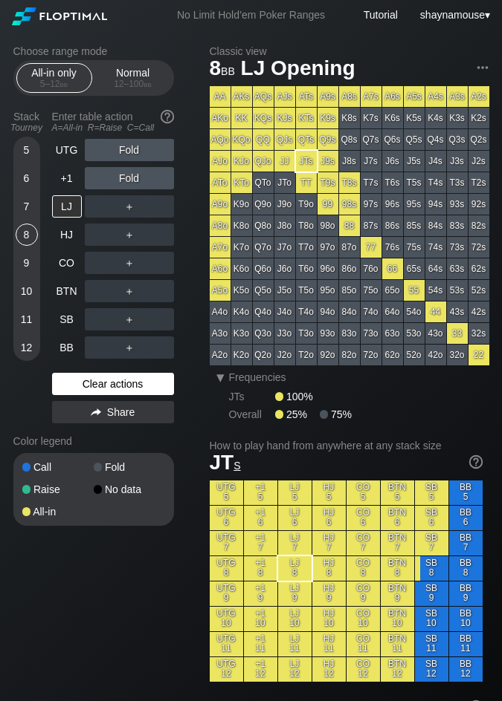
click at [85, 377] on div "Clear actions" at bounding box center [113, 384] width 122 height 22
click at [89, 383] on div "Clear actions" at bounding box center [113, 384] width 122 height 22
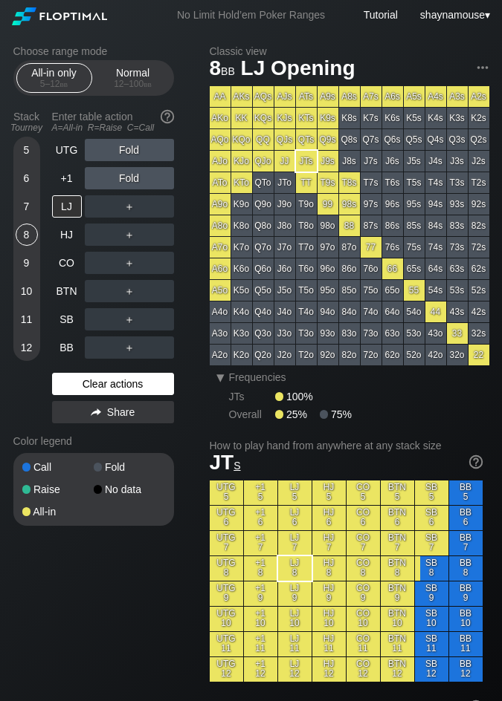
click at [89, 383] on div "Clear actions" at bounding box center [113, 384] width 122 height 22
